Goal: Task Accomplishment & Management: Use online tool/utility

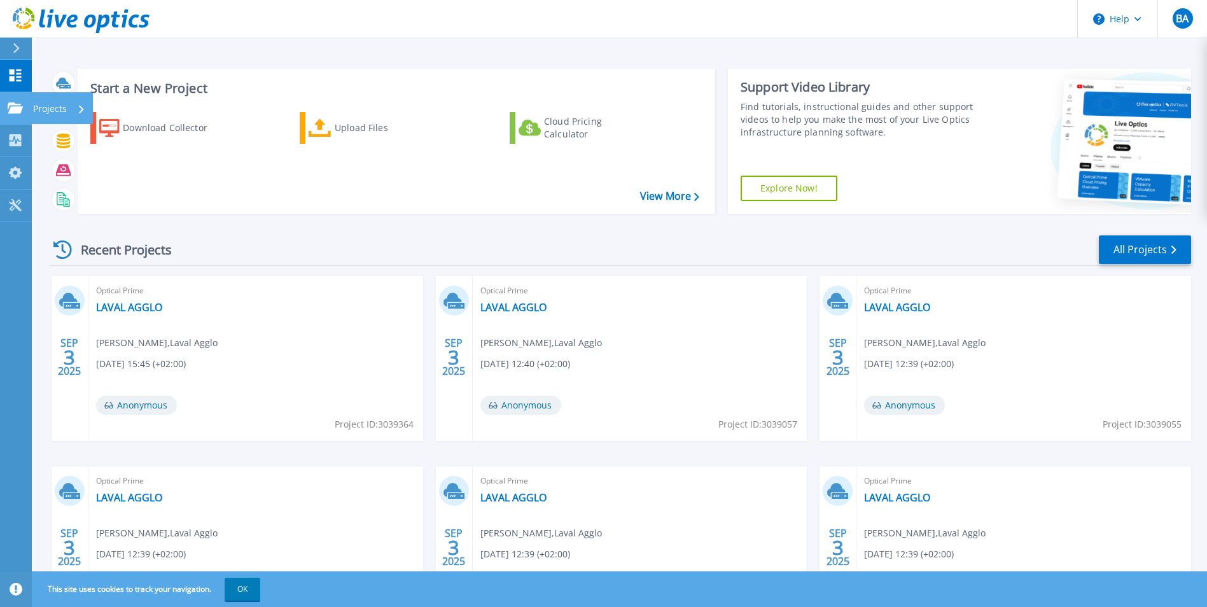
click at [47, 108] on p "Projects" at bounding box center [50, 108] width 34 height 33
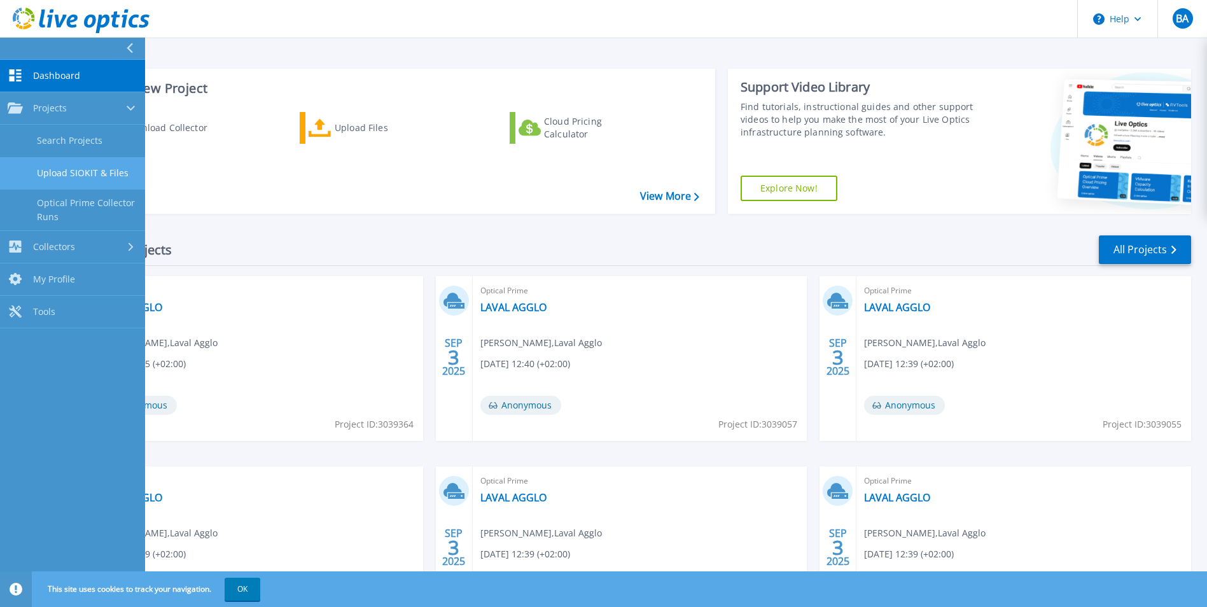
click at [83, 177] on link "Upload SIOKIT & Files" at bounding box center [72, 173] width 145 height 32
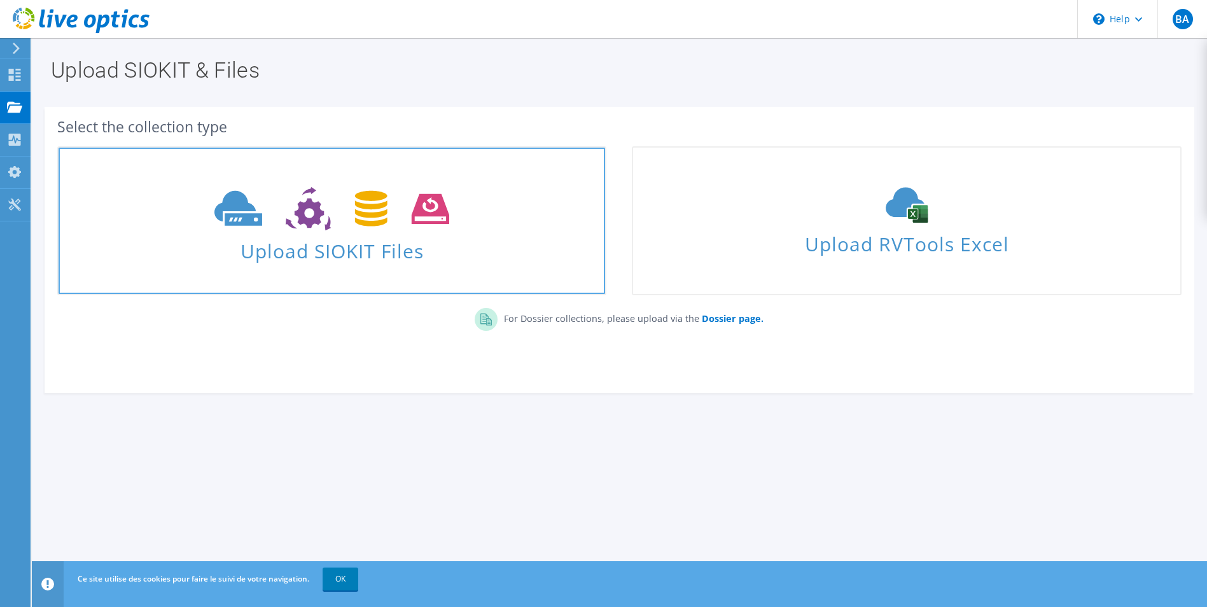
click at [366, 229] on icon at bounding box center [331, 209] width 235 height 44
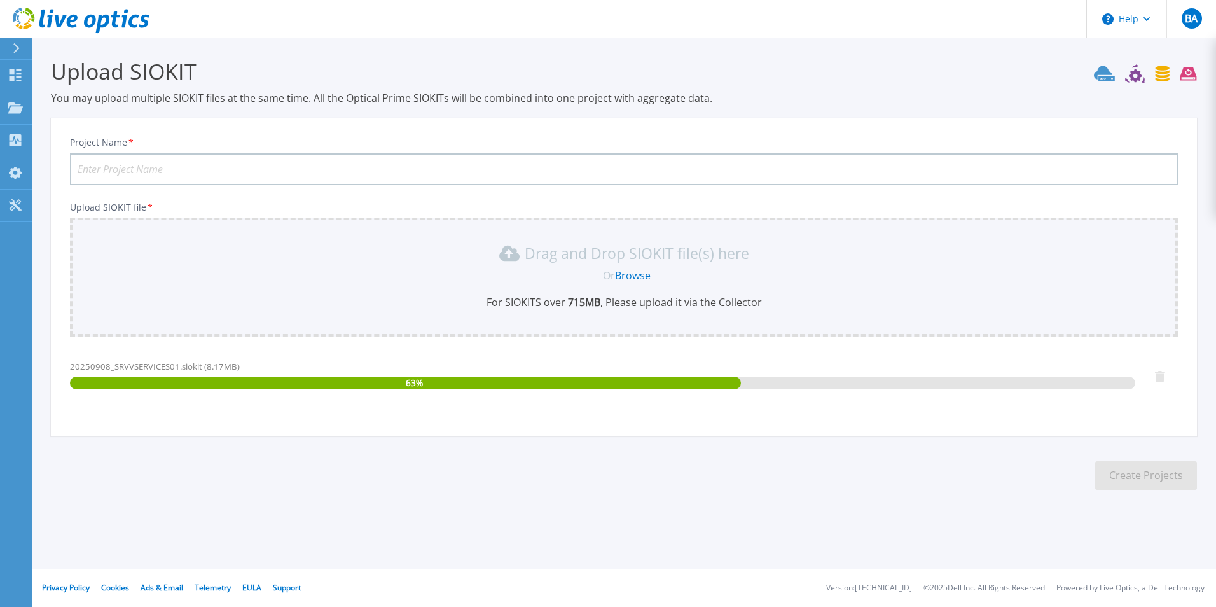
click at [461, 166] on input "Project Name *" at bounding box center [624, 169] width 1108 height 32
click at [431, 174] on input "Project Name *" at bounding box center [624, 169] width 1108 height 32
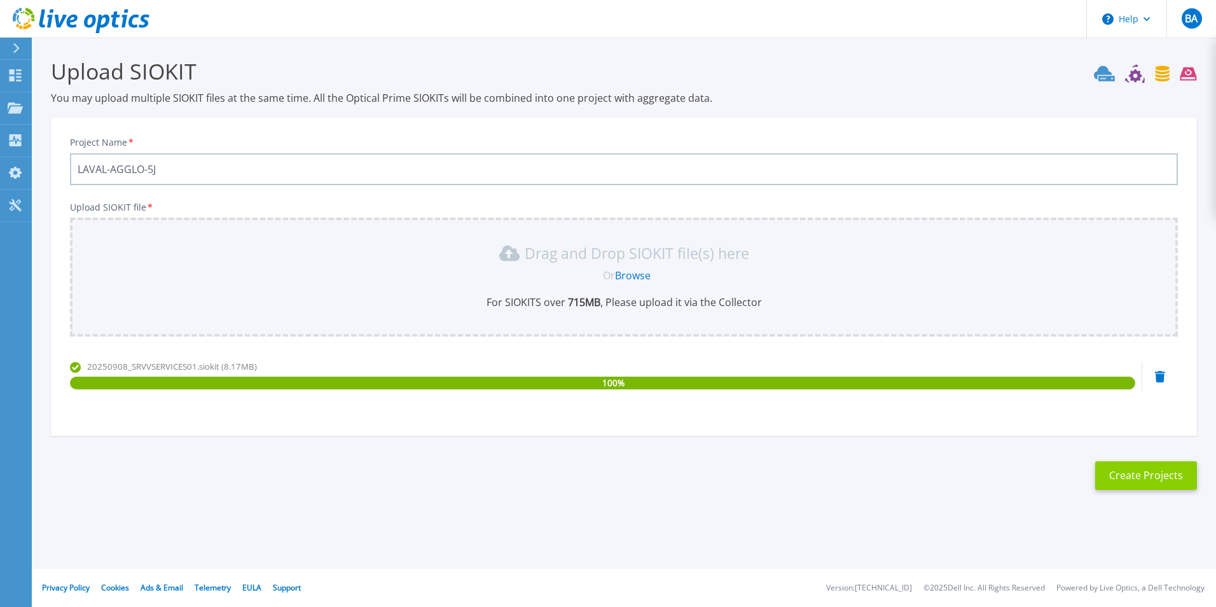
type input "LAVAL-AGGLO-5J"
click at [1155, 479] on button "Create Projects" at bounding box center [1147, 475] width 102 height 29
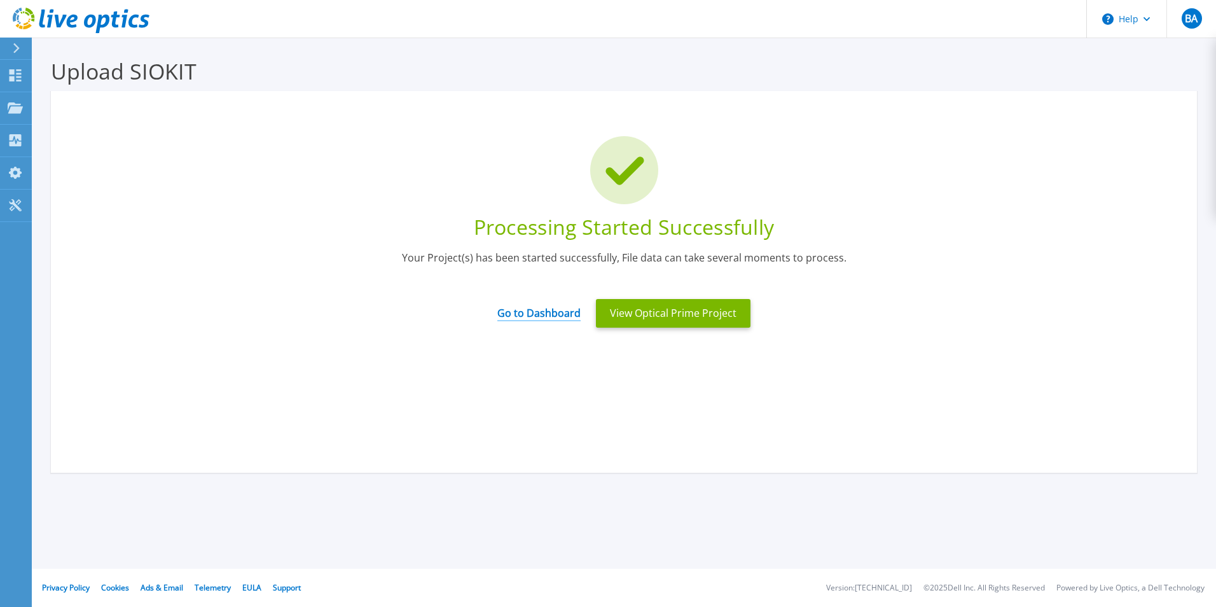
click at [552, 313] on link "Go to Dashboard" at bounding box center [538, 308] width 83 height 25
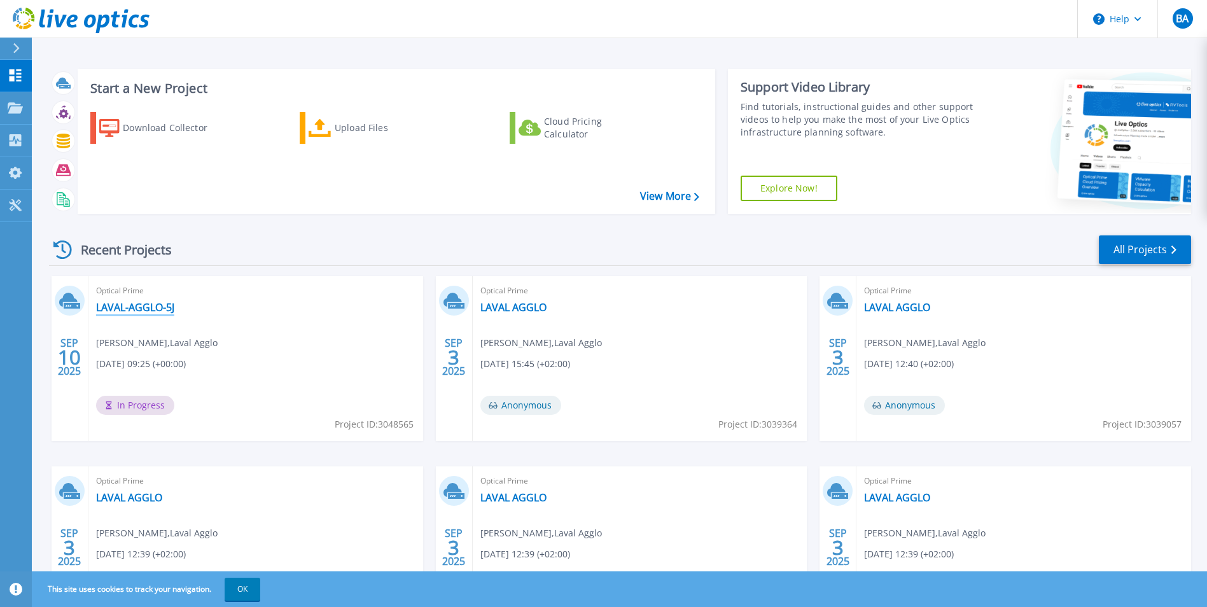
click at [136, 310] on link "LAVAL-AGGLO-5J" at bounding box center [135, 307] width 78 height 13
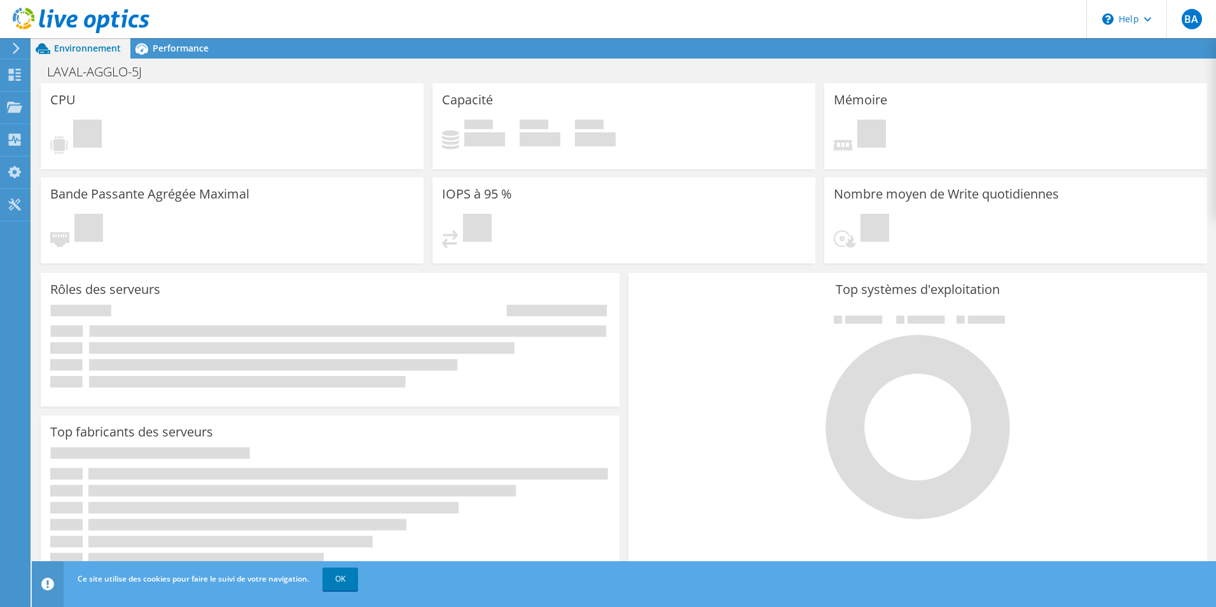
scroll to position [46, 0]
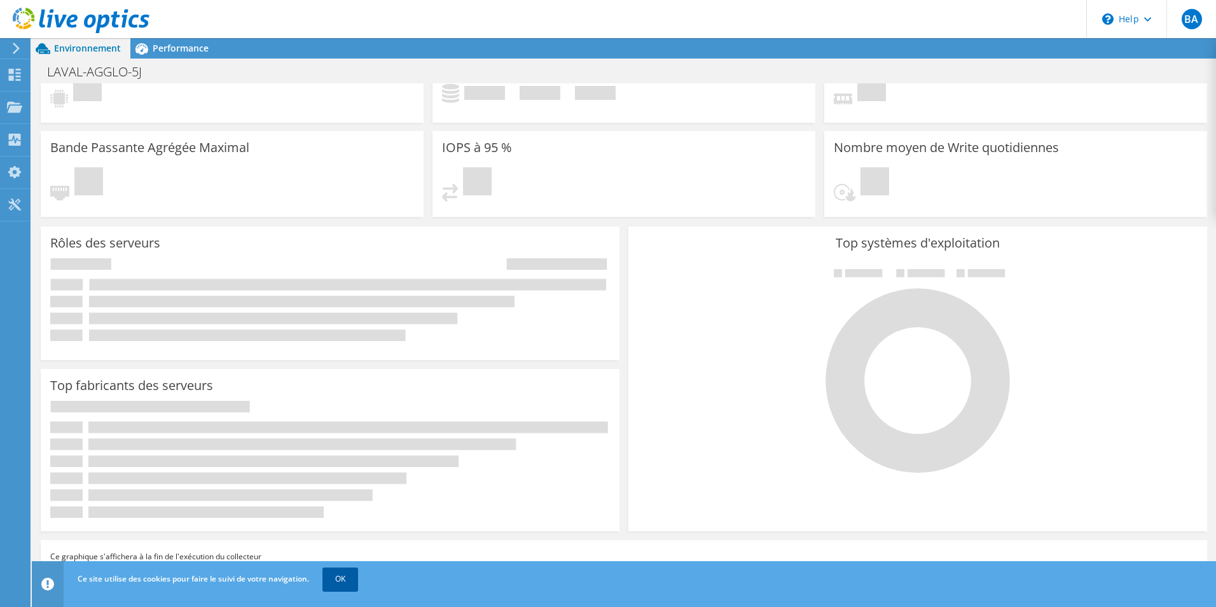
click at [352, 583] on link "OK" at bounding box center [341, 578] width 36 height 23
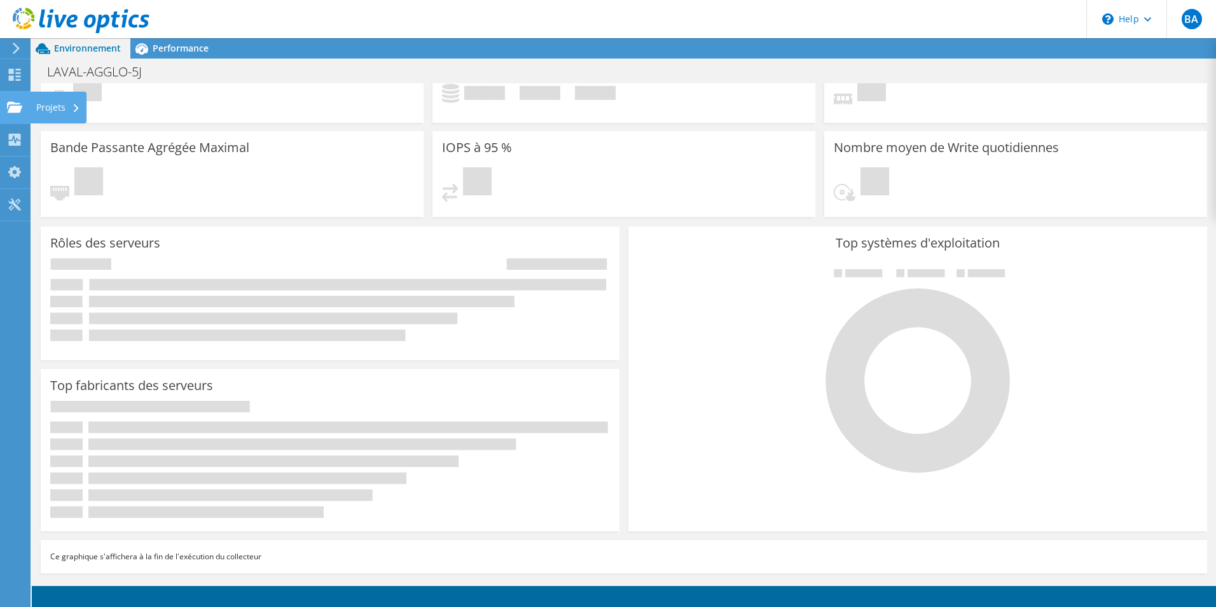
click at [43, 111] on div "Projets" at bounding box center [58, 108] width 57 height 32
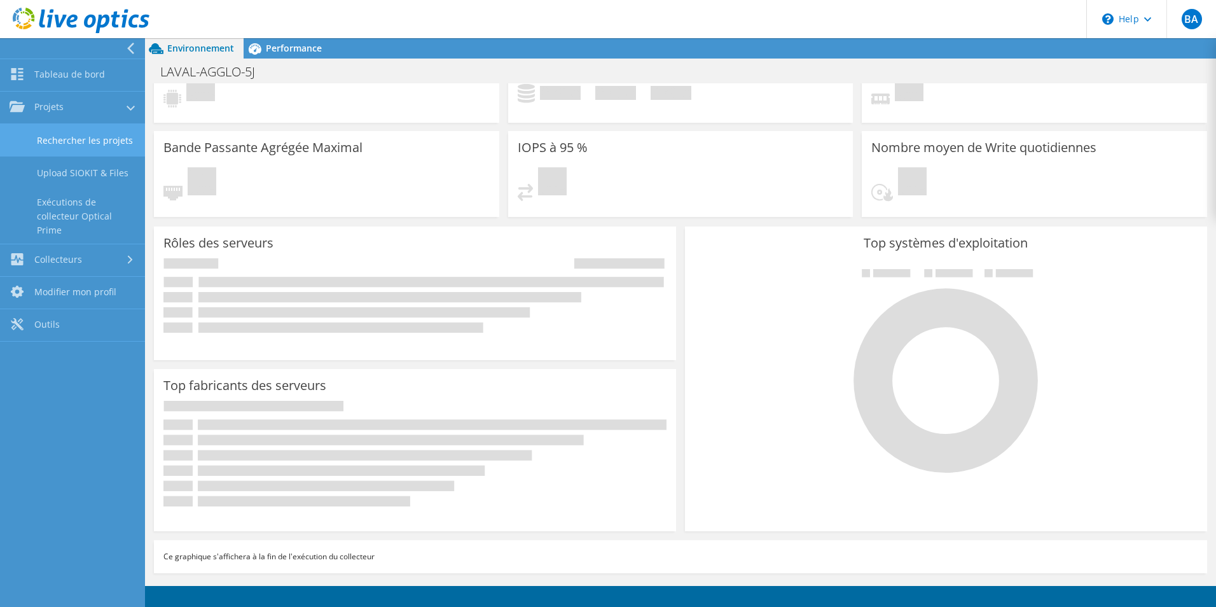
click at [99, 130] on link "Rechercher les projets" at bounding box center [72, 140] width 145 height 32
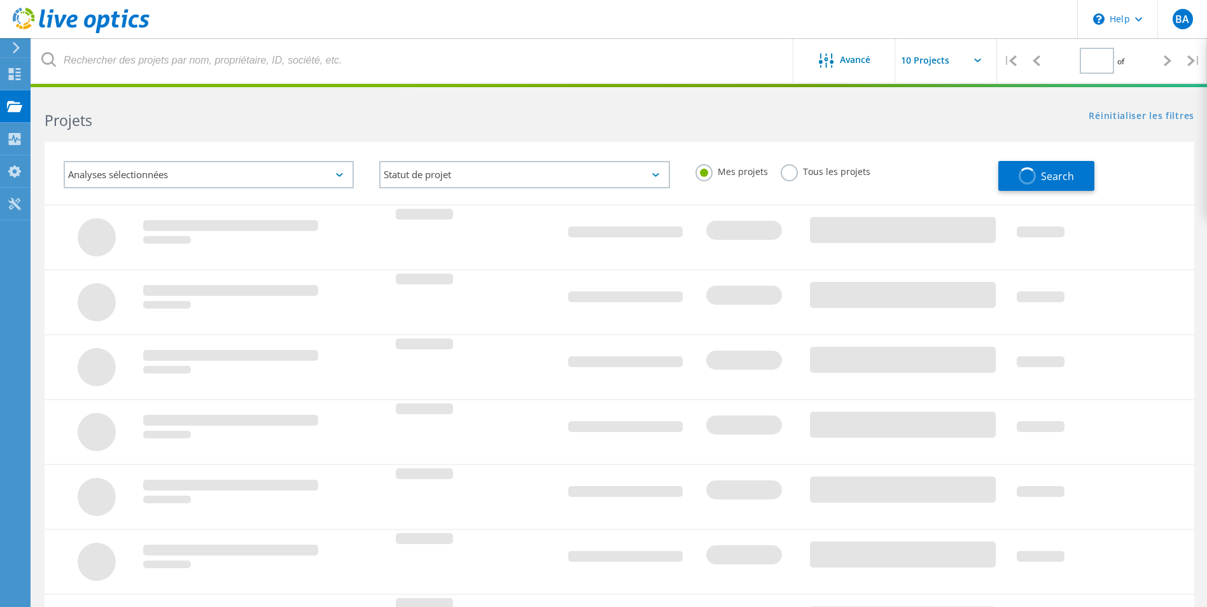
type input "1"
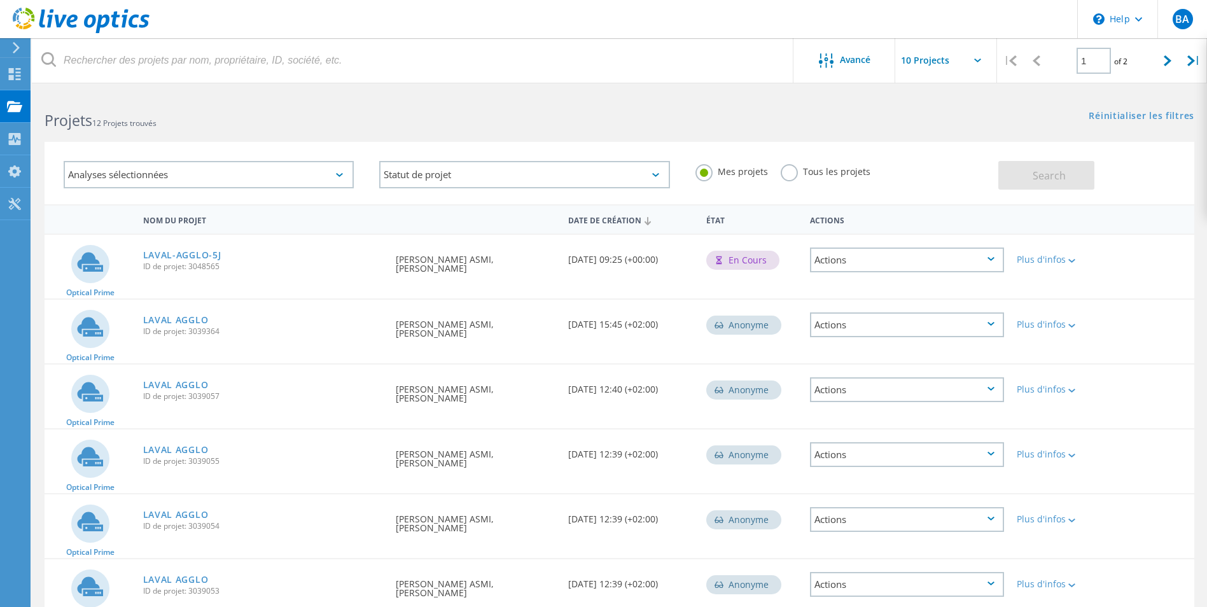
click at [882, 265] on div "Actions" at bounding box center [907, 259] width 194 height 25
click at [1132, 241] on div "Optical Prime LAVAL-AGGLO-5J ID de projet: 3048565 Demandé par [PERSON_NAME], L…" at bounding box center [620, 267] width 1150 height 64
click at [991, 258] on icon at bounding box center [990, 259] width 7 height 4
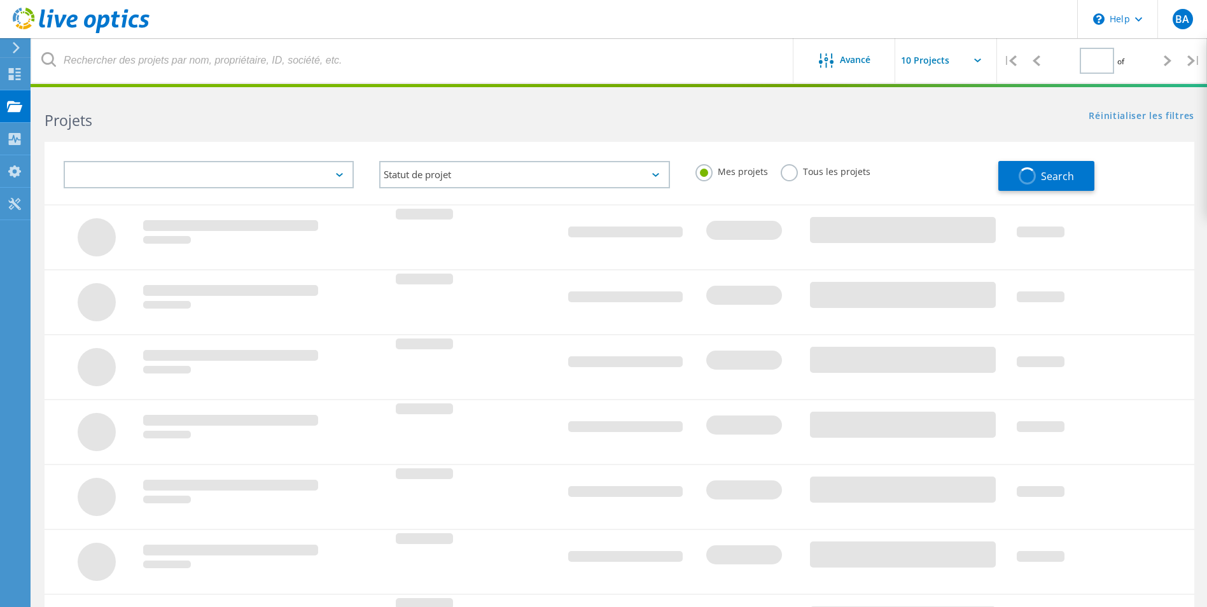
type input "1"
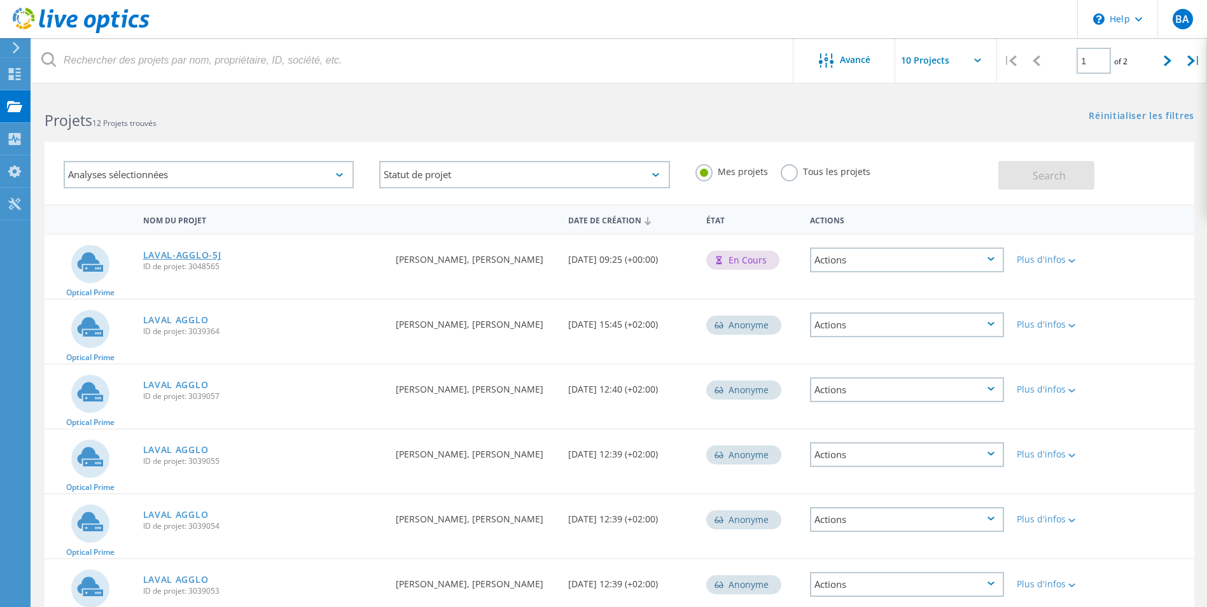
click at [172, 258] on link "LAVAL-AGGLO-5J" at bounding box center [182, 255] width 78 height 9
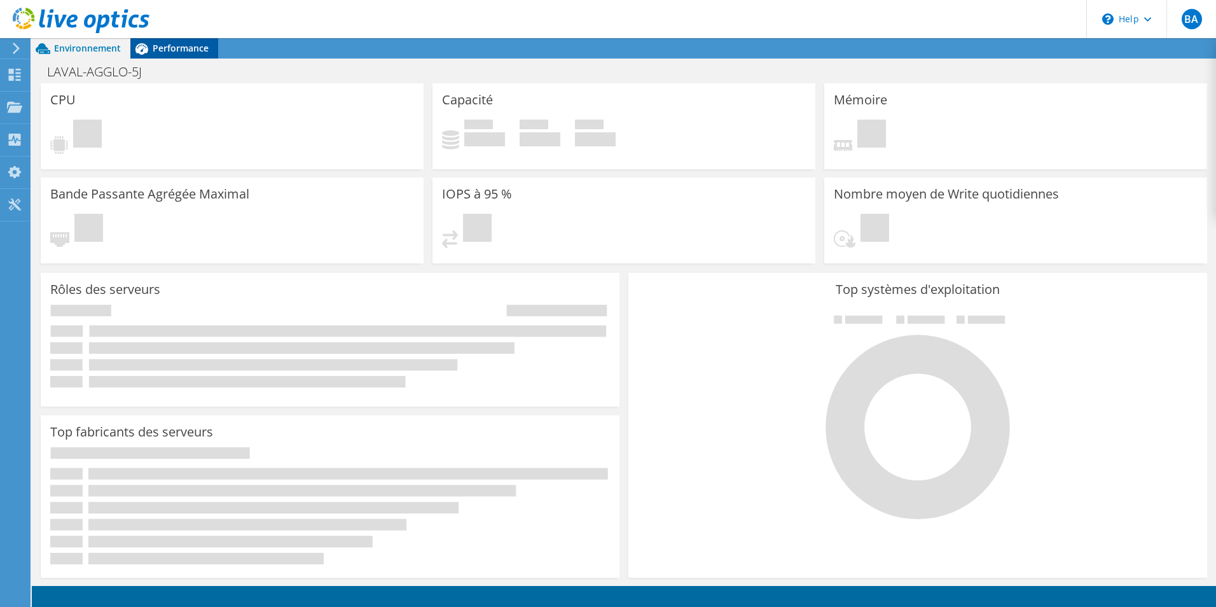
click at [143, 48] on icon at bounding box center [142, 48] width 13 height 11
